Goal: Information Seeking & Learning: Learn about a topic

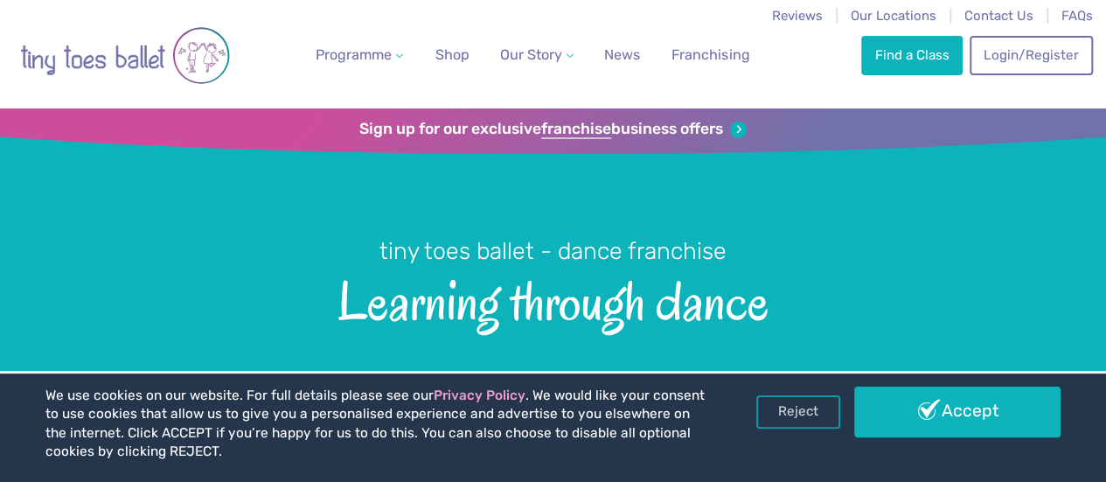
scroll to position [87, 0]
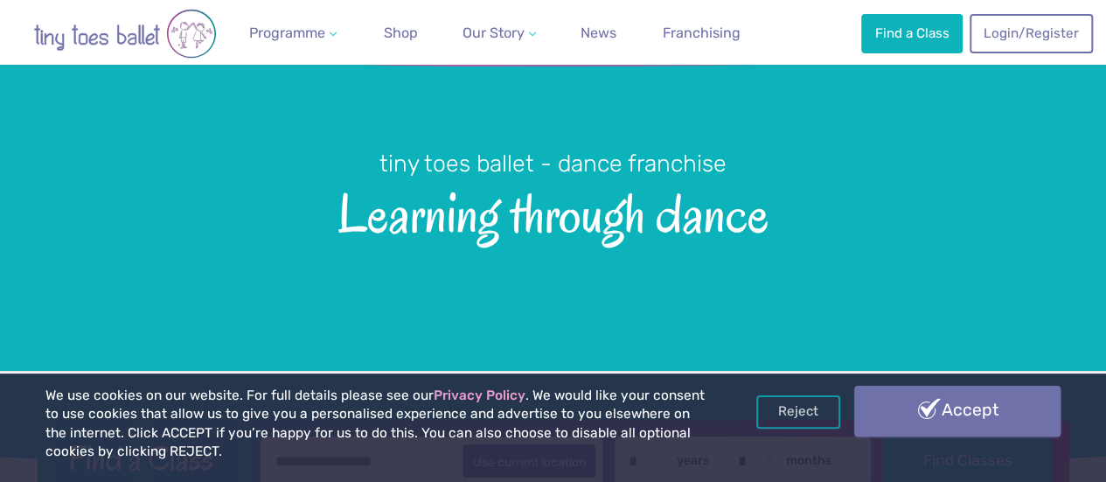
click at [956, 414] on link "Accept" at bounding box center [957, 410] width 206 height 51
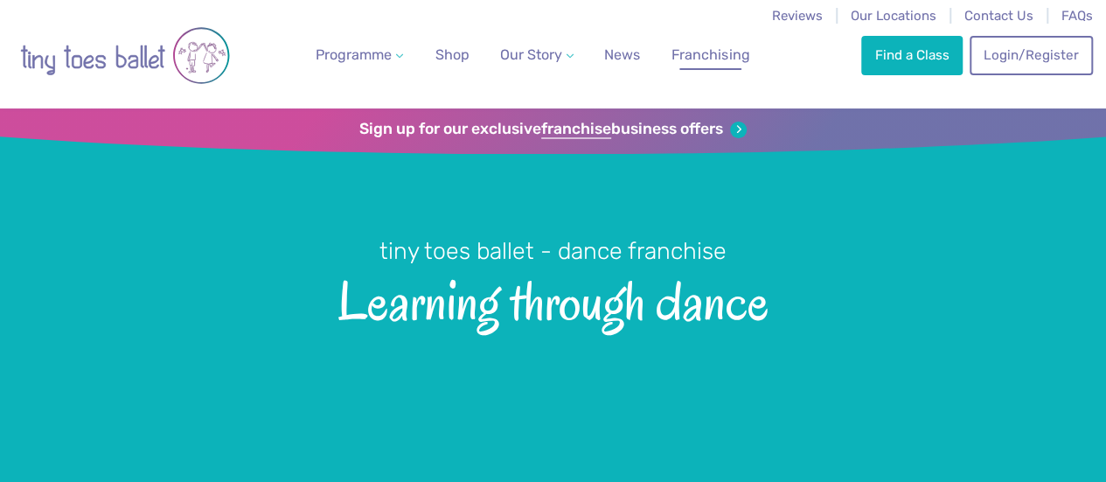
click at [692, 63] on span "Franchising" at bounding box center [710, 54] width 78 height 17
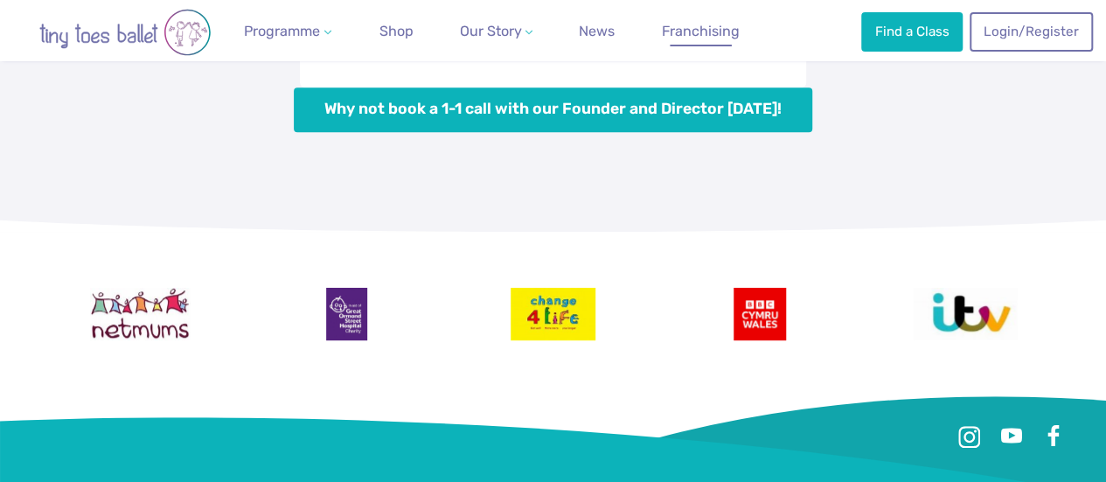
scroll to position [7466, 0]
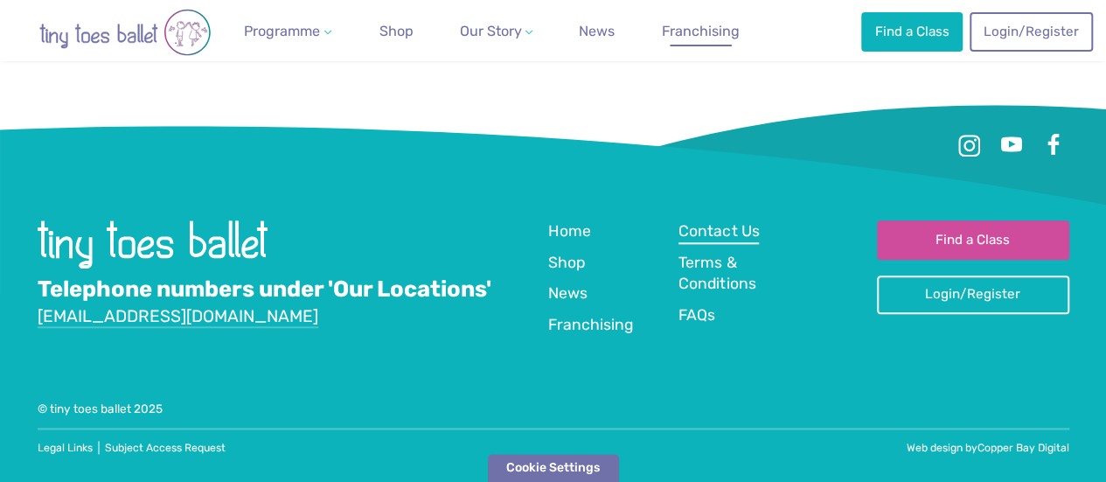
click at [690, 232] on span "Contact Us" at bounding box center [718, 230] width 80 height 17
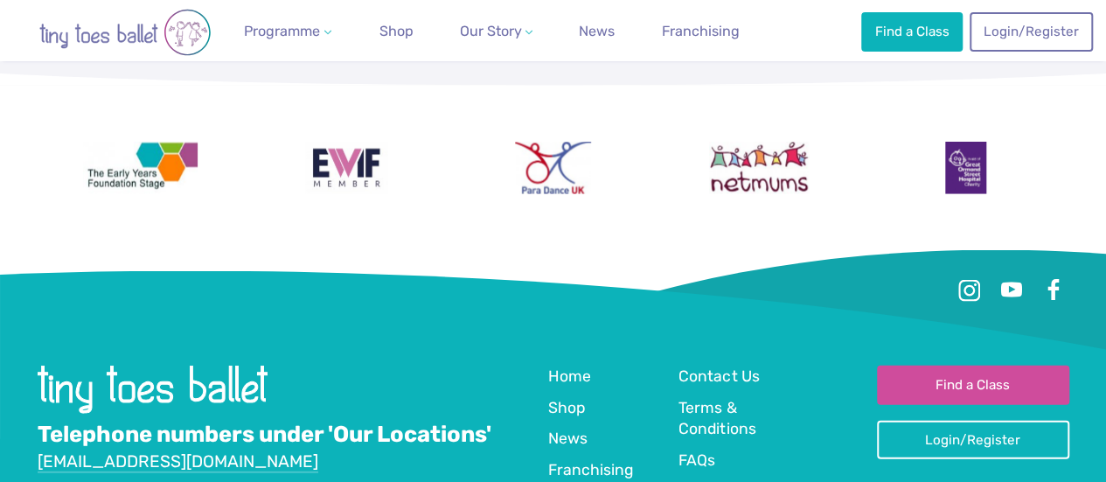
scroll to position [1871, 0]
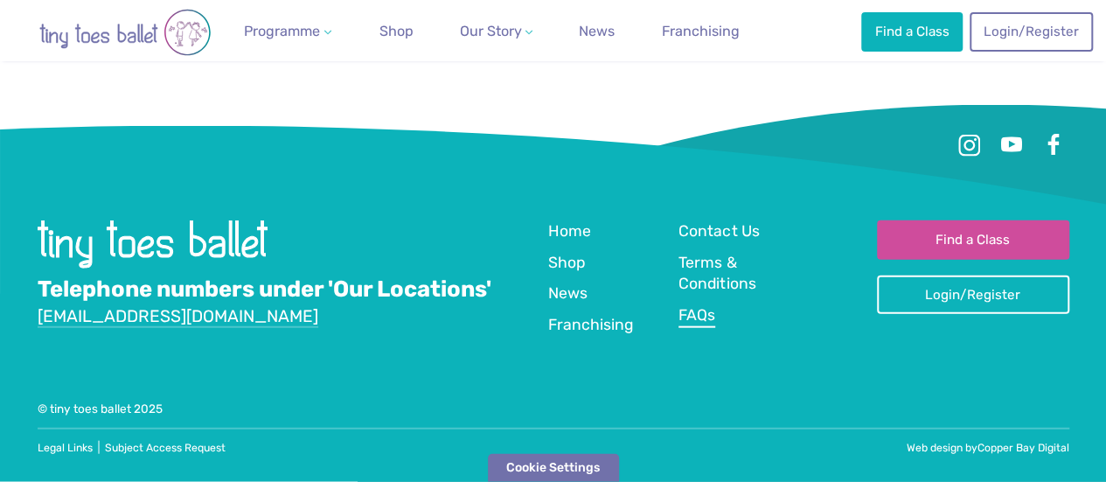
click at [706, 316] on span "FAQs" at bounding box center [696, 314] width 37 height 17
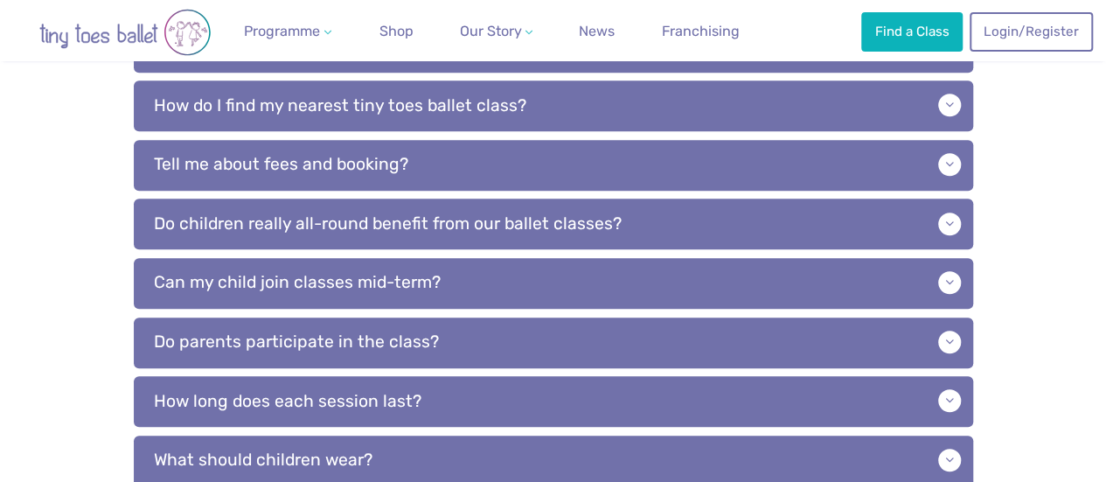
scroll to position [297, 0]
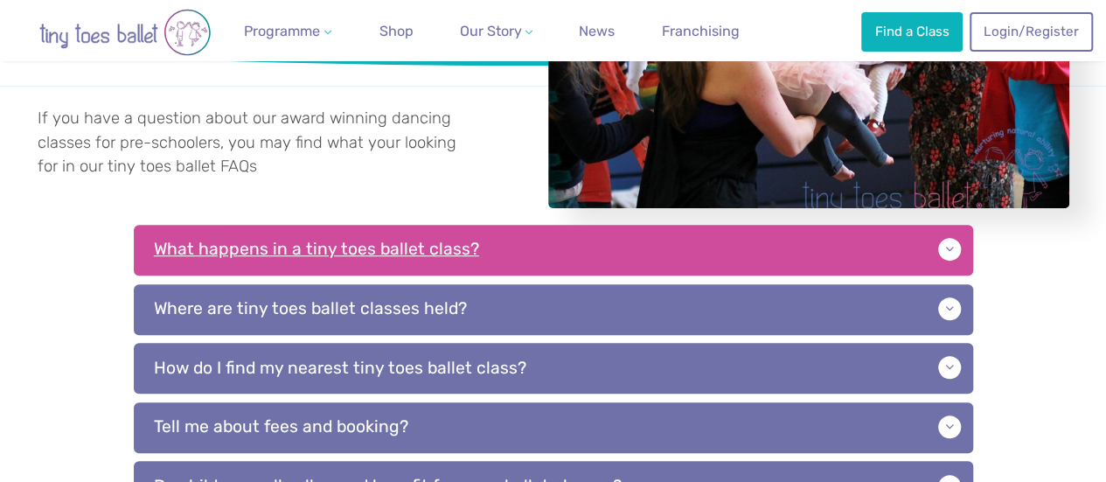
click at [731, 257] on p "What happens in a tiny toes ballet class?" at bounding box center [553, 250] width 839 height 51
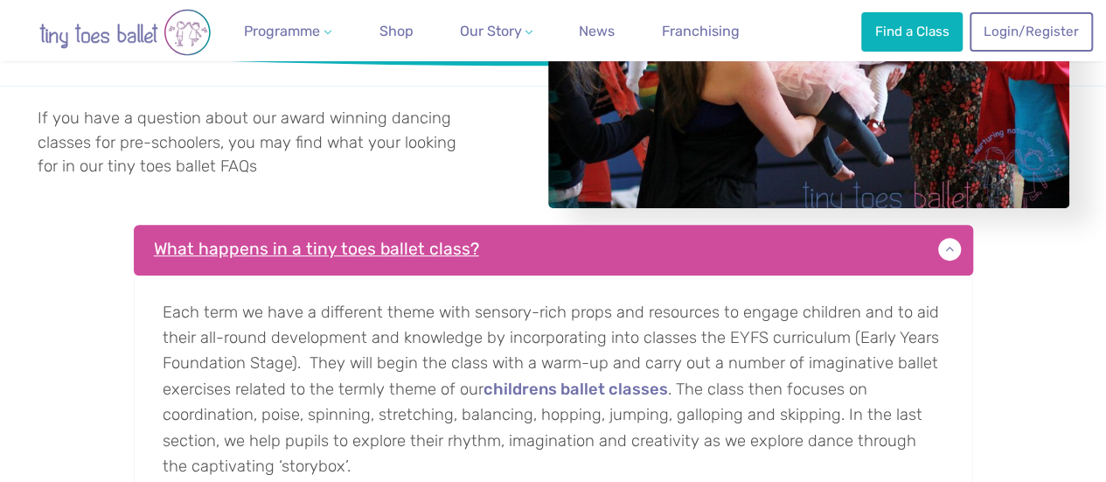
click at [852, 260] on p "What happens in a tiny toes ballet class?" at bounding box center [553, 250] width 839 height 51
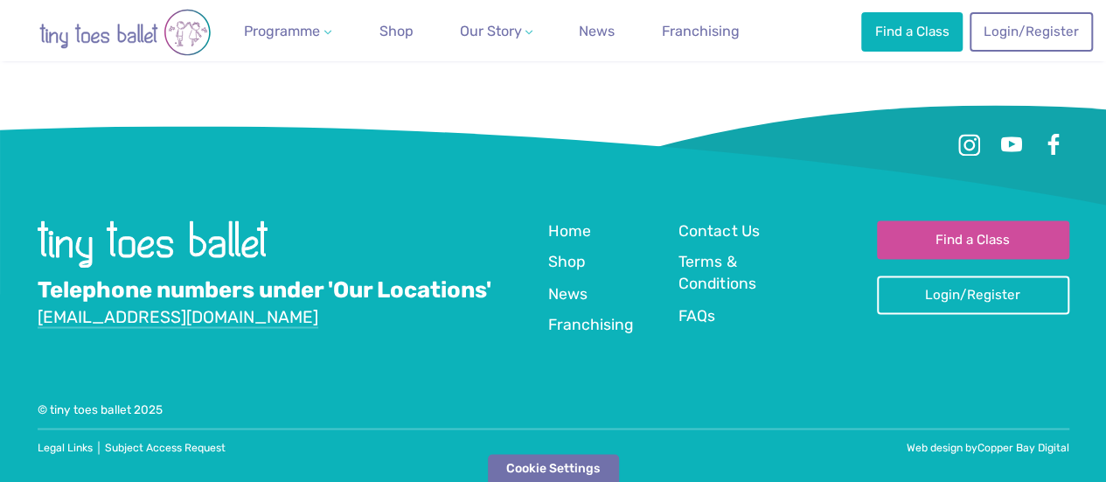
scroll to position [845, 0]
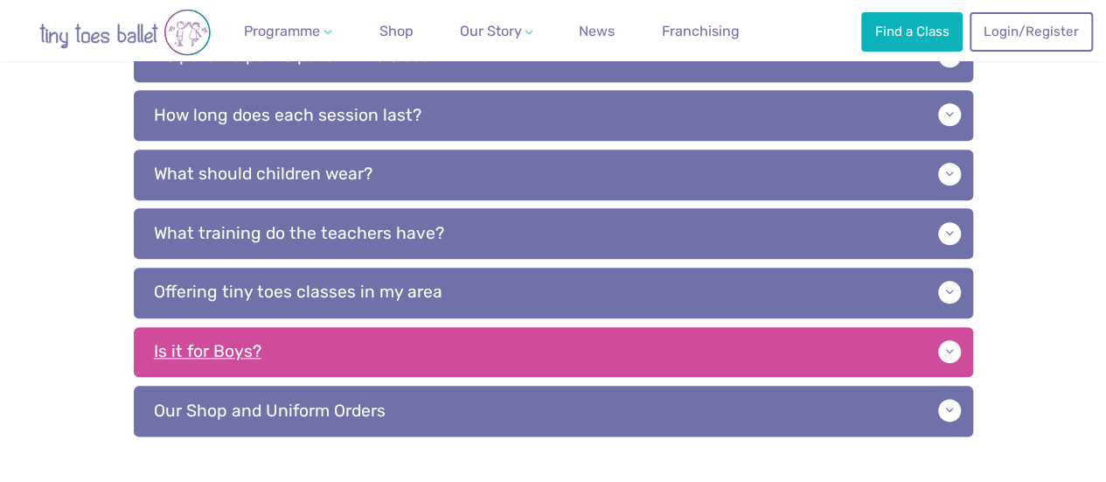
click at [589, 362] on p "Is it for Boys?" at bounding box center [553, 352] width 839 height 51
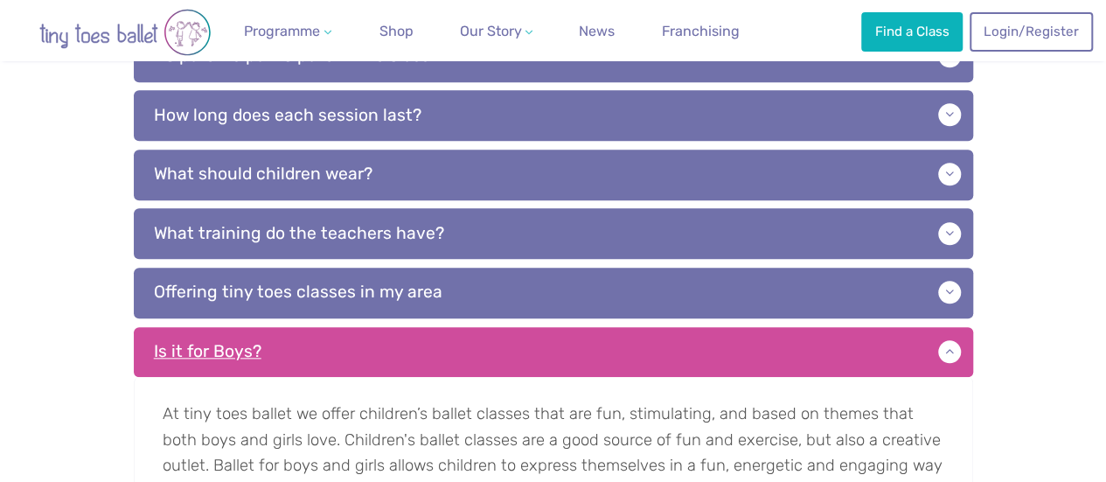
scroll to position [933, 0]
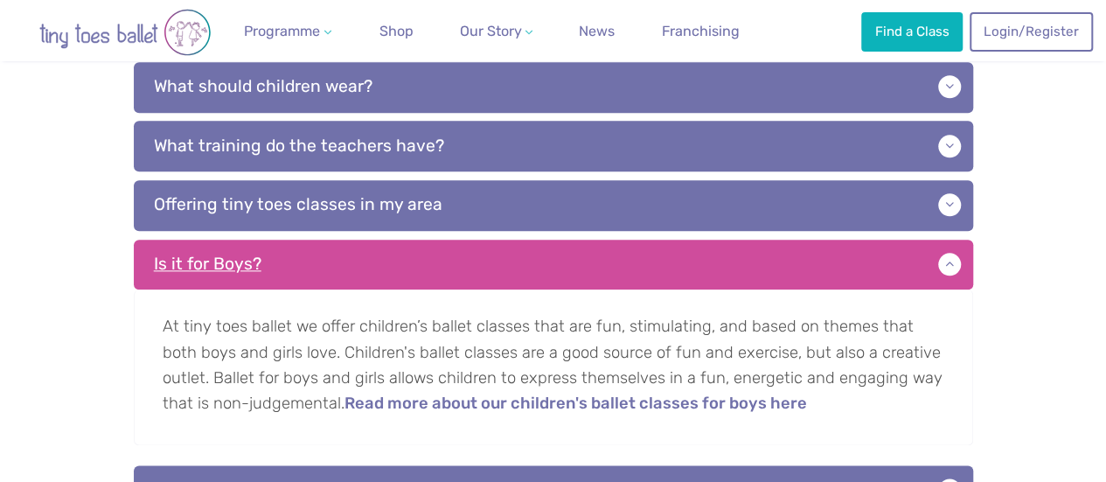
click at [600, 290] on p "Is it for Boys?" at bounding box center [553, 264] width 839 height 51
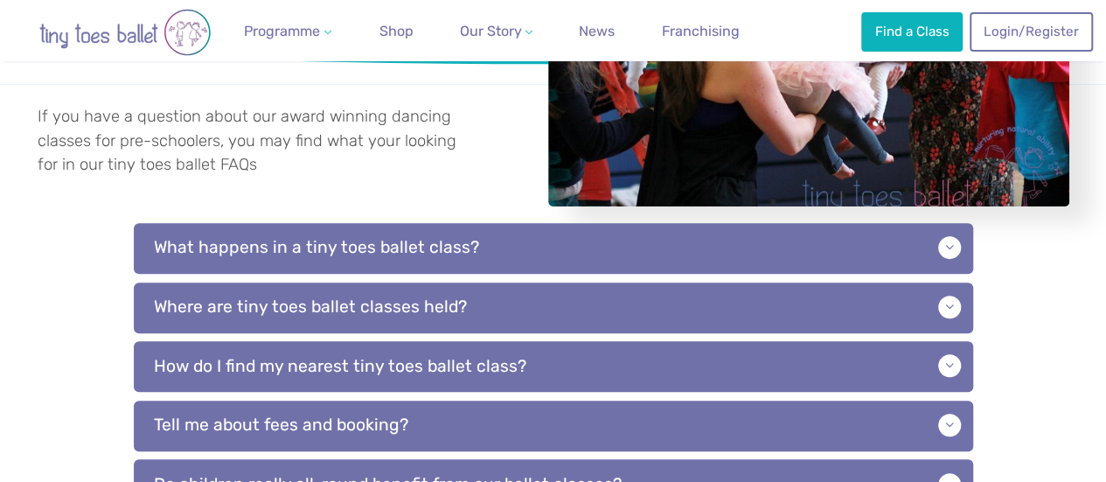
scroll to position [212, 0]
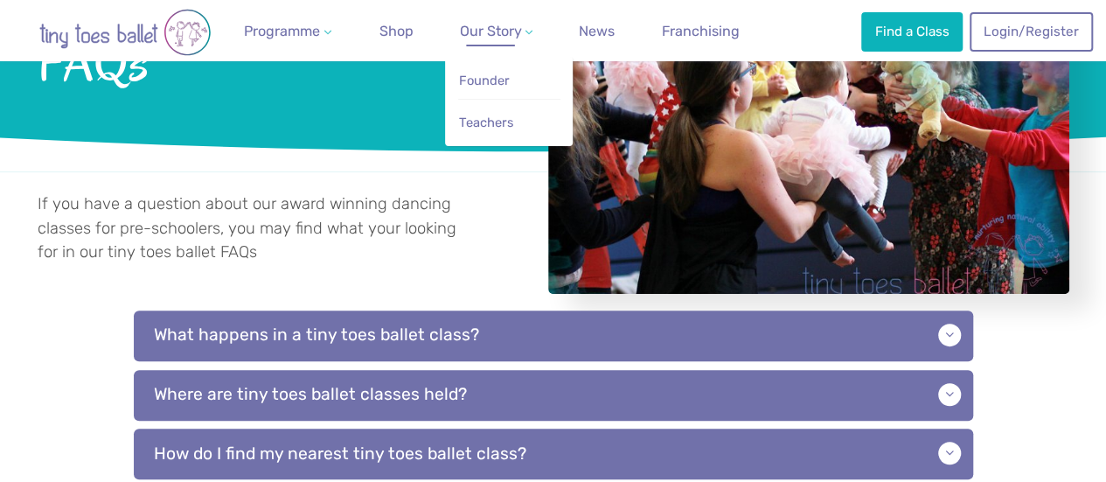
click at [497, 31] on span "Our Story" at bounding box center [490, 31] width 62 height 17
click at [490, 85] on span "Founder" at bounding box center [484, 81] width 51 height 16
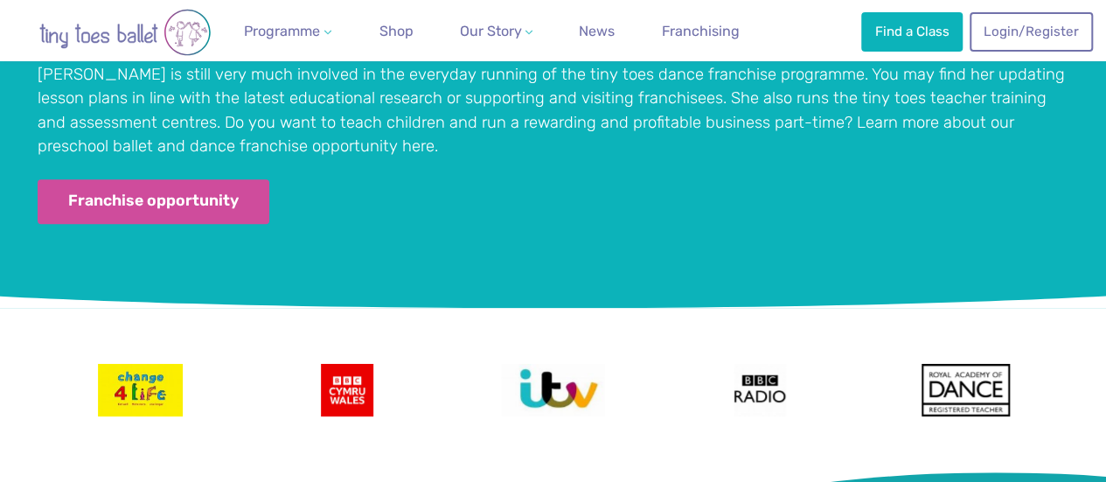
scroll to position [3129, 0]
